Goal: Navigation & Orientation: Understand site structure

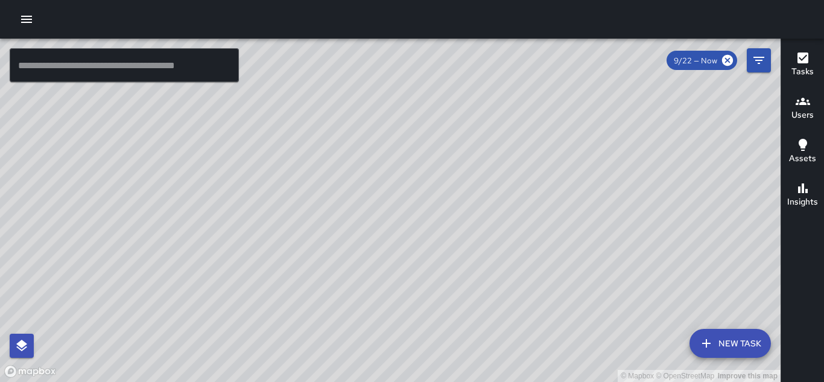
click at [463, 134] on div "© Mapbox © OpenStreetMap Improve this map" at bounding box center [390, 210] width 780 height 343
click at [622, 106] on div "© Mapbox © OpenStreetMap Improve this map" at bounding box center [390, 210] width 780 height 343
click at [308, 338] on div "© Mapbox © OpenStreetMap Improve this map" at bounding box center [390, 210] width 780 height 343
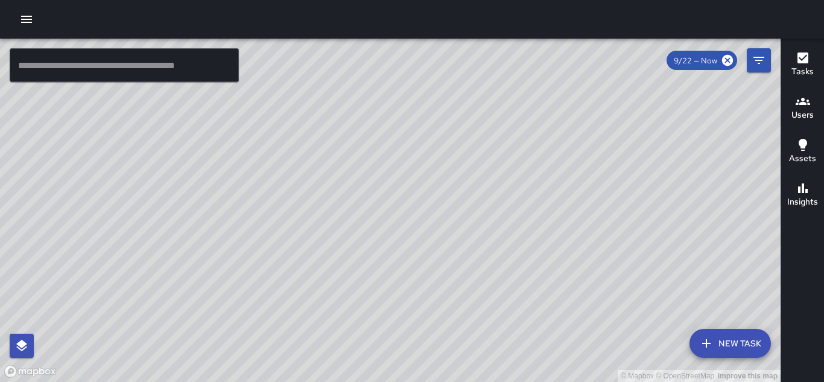
click at [322, 331] on div "© Mapbox © OpenStreetMap Improve this map" at bounding box center [390, 210] width 780 height 343
click at [336, 324] on div "© Mapbox © OpenStreetMap Improve this map" at bounding box center [390, 210] width 780 height 343
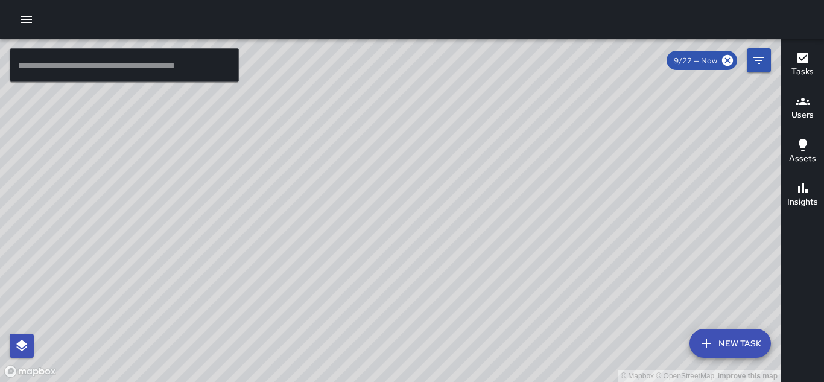
click at [336, 324] on div "© Mapbox © OpenStreetMap Improve this map" at bounding box center [390, 210] width 780 height 343
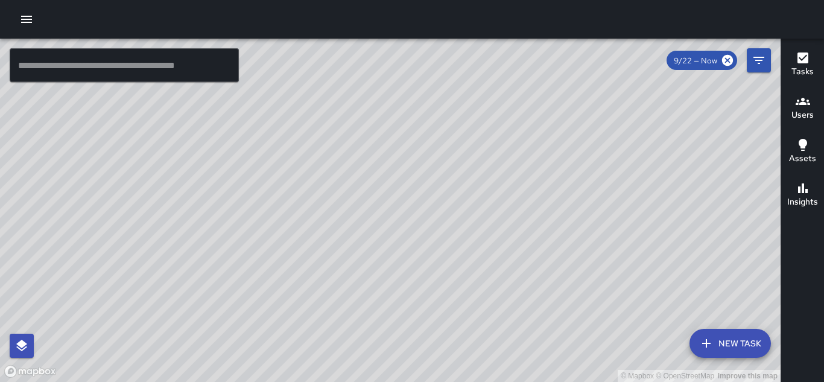
click at [345, 333] on div "© Mapbox © OpenStreetMap Improve this map" at bounding box center [390, 210] width 780 height 343
click at [387, 335] on div "© Mapbox © OpenStreetMap Improve this map" at bounding box center [390, 210] width 780 height 343
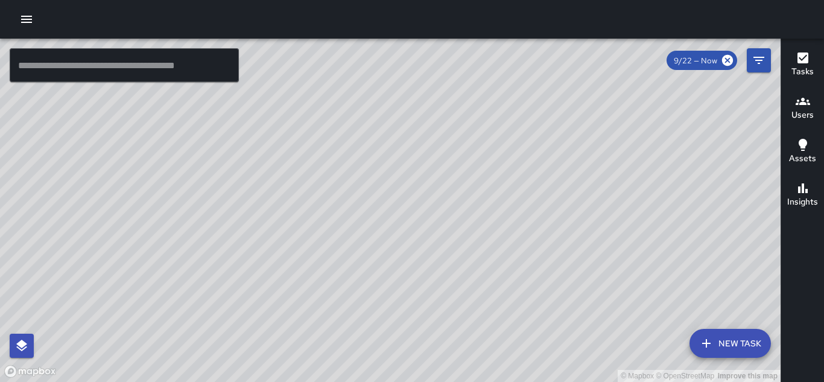
click at [387, 335] on div "© Mapbox © OpenStreetMap Improve this map" at bounding box center [390, 210] width 780 height 343
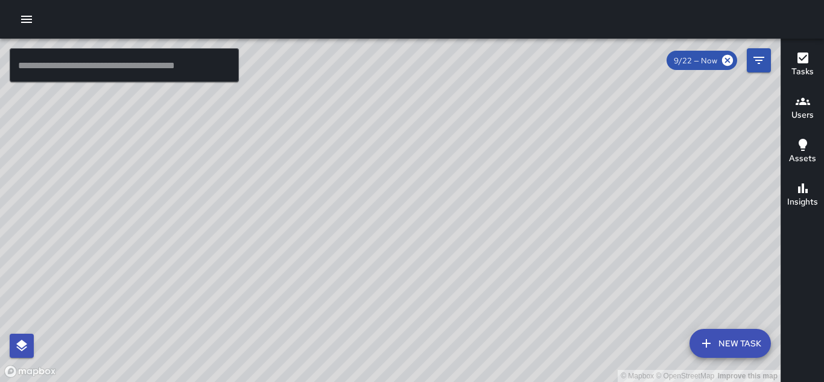
click at [401, 322] on div "© Mapbox © OpenStreetMap Improve this map" at bounding box center [390, 210] width 780 height 343
click at [361, 361] on div "© Mapbox © OpenStreetMap Improve this map" at bounding box center [390, 210] width 780 height 343
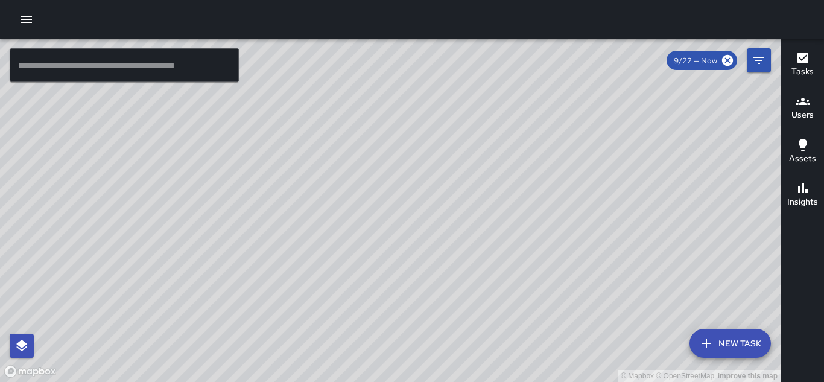
click at [361, 361] on div "© Mapbox © OpenStreetMap Improve this map" at bounding box center [390, 210] width 780 height 343
